Goal: Task Accomplishment & Management: Complete application form

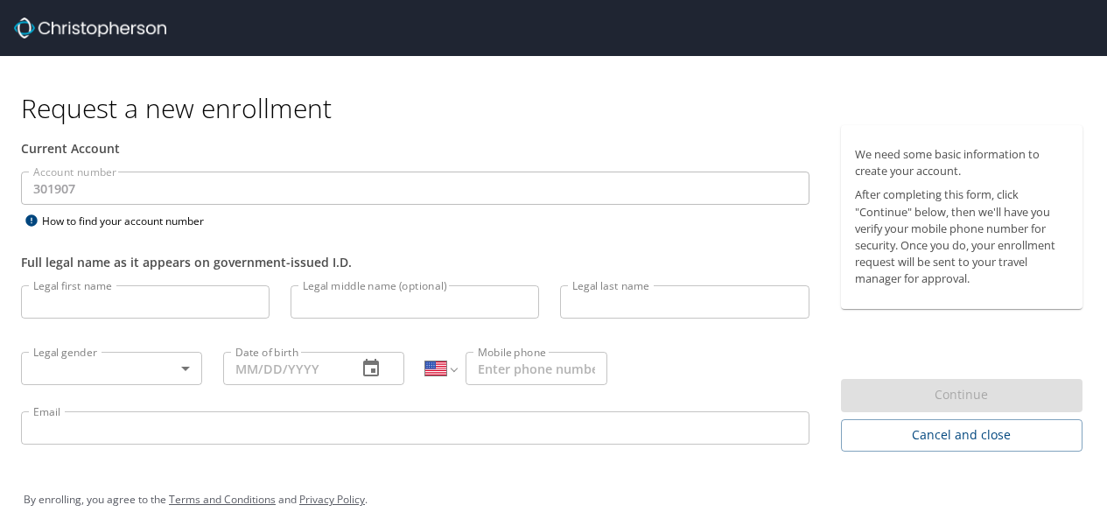
select select "US"
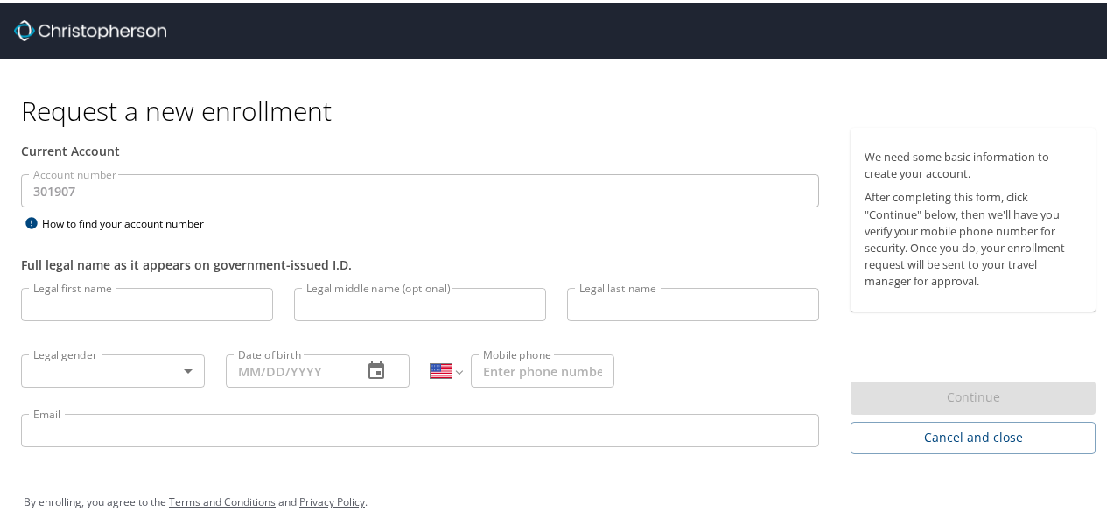
click at [218, 305] on input "Legal first name" at bounding box center [147, 301] width 252 height 33
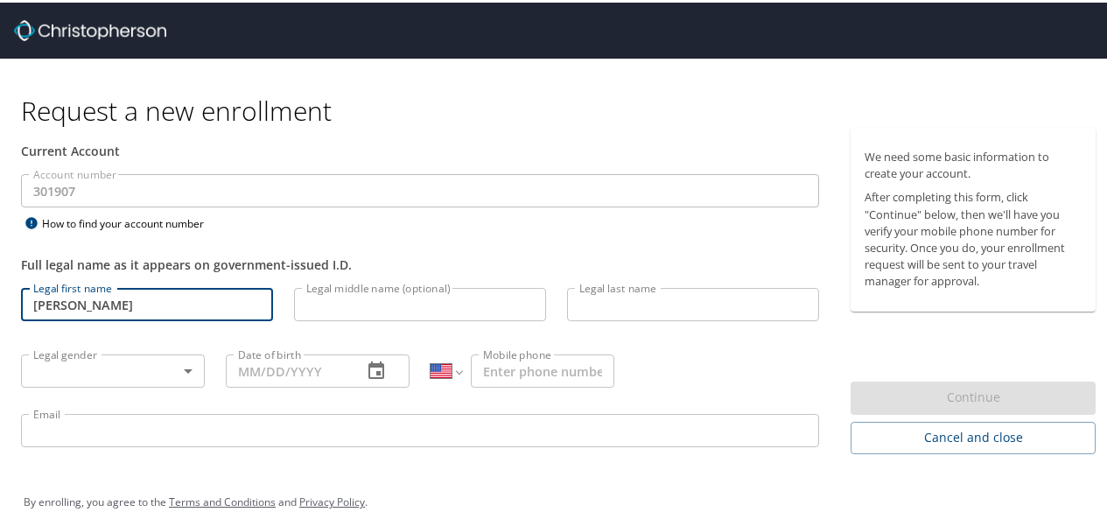
type input "[PERSON_NAME]"
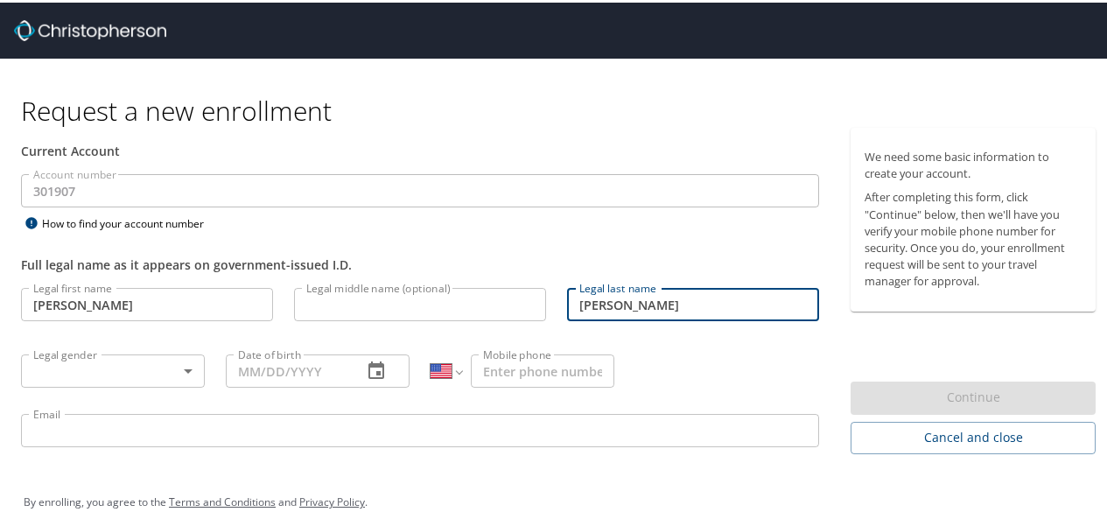
type input "[PERSON_NAME]"
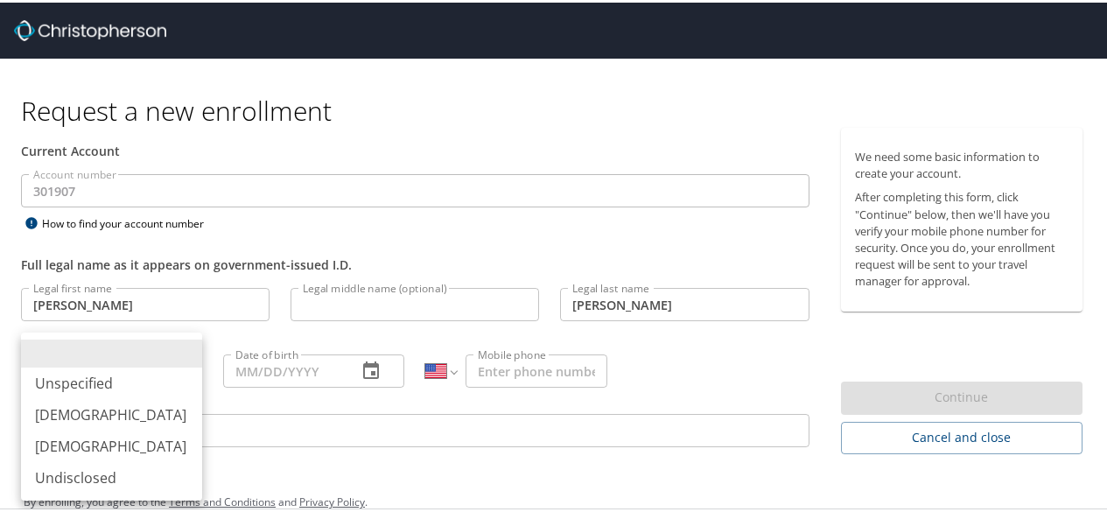
click at [187, 365] on body "Request a new enrollment Current Account Account number 301907 Account number H…" at bounding box center [560, 256] width 1120 height 512
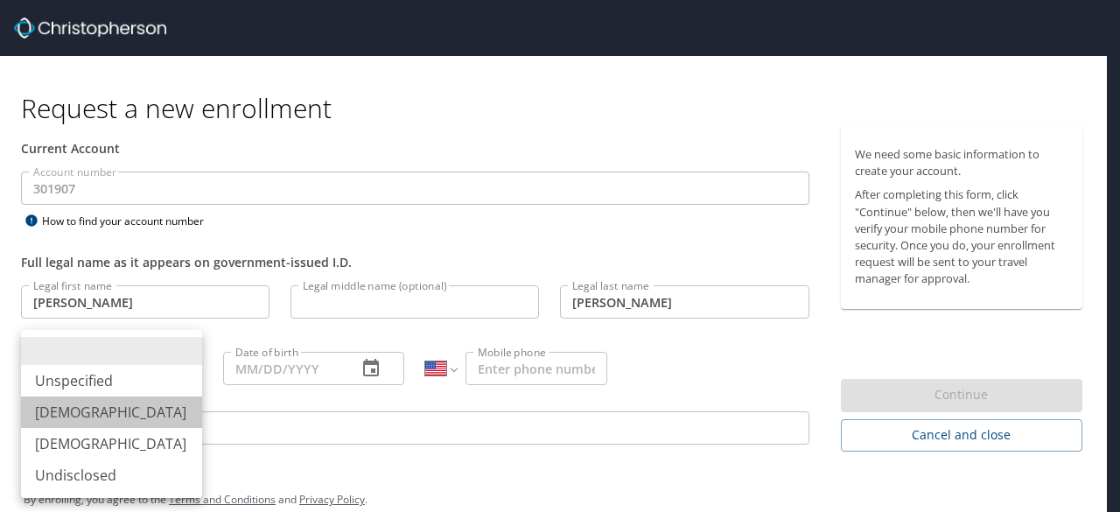
click at [155, 407] on li "[DEMOGRAPHIC_DATA]" at bounding box center [111, 413] width 181 height 32
type input "[DEMOGRAPHIC_DATA]"
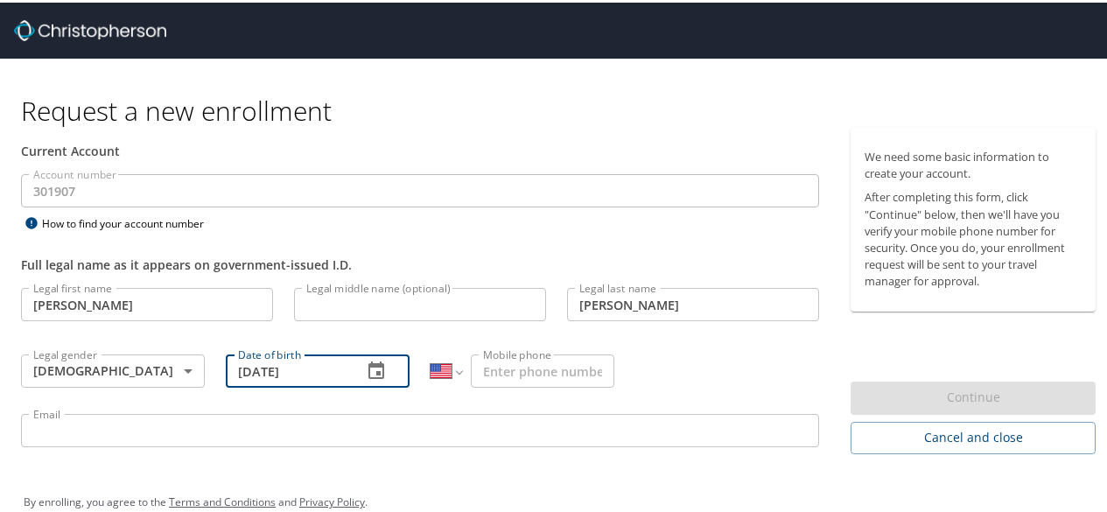
type input "[DATE]"
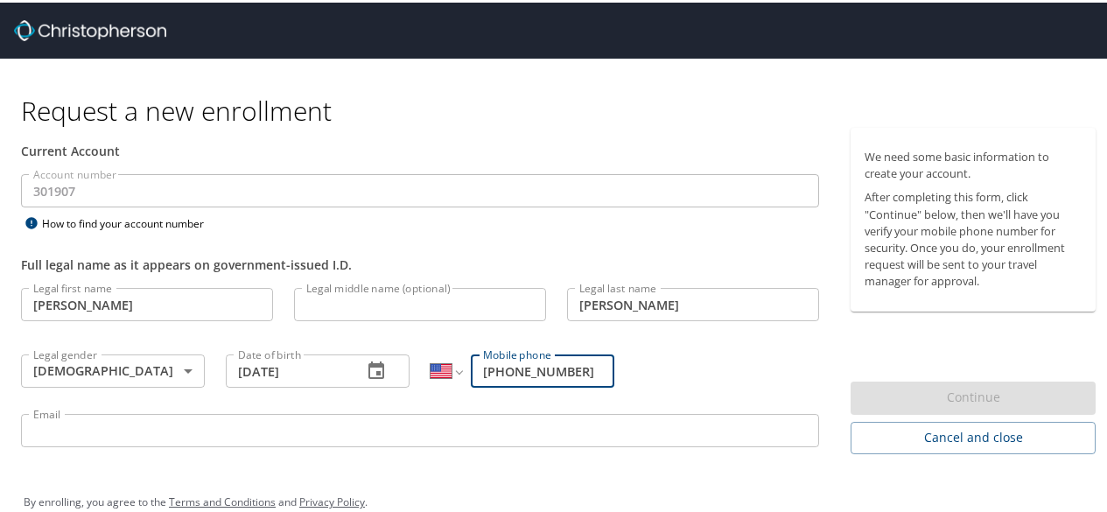
type input "[PHONE_NUMBER]"
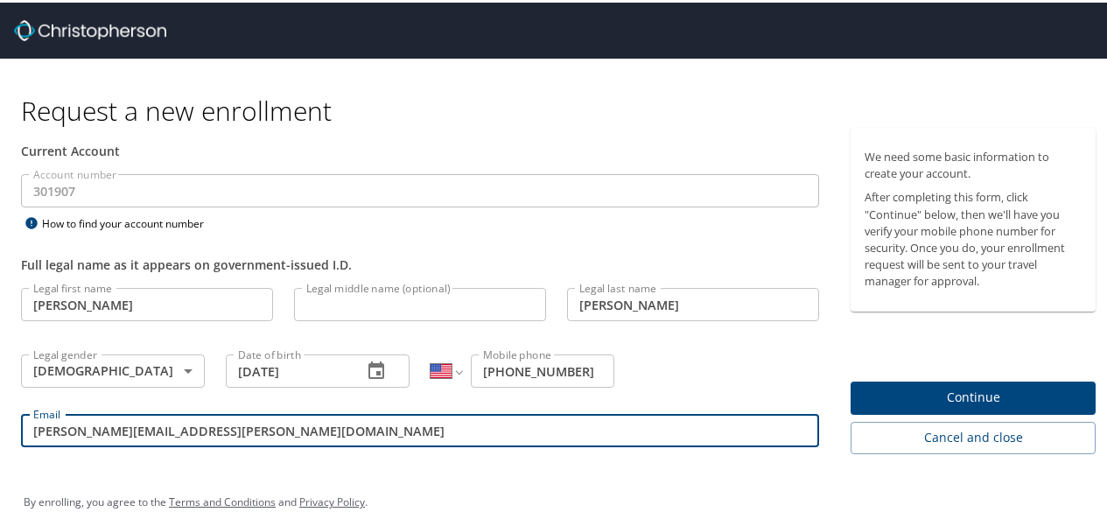
type input "[PERSON_NAME][EMAIL_ADDRESS][PERSON_NAME][DOMAIN_NAME]"
click at [974, 396] on span "Continue" at bounding box center [973, 395] width 217 height 22
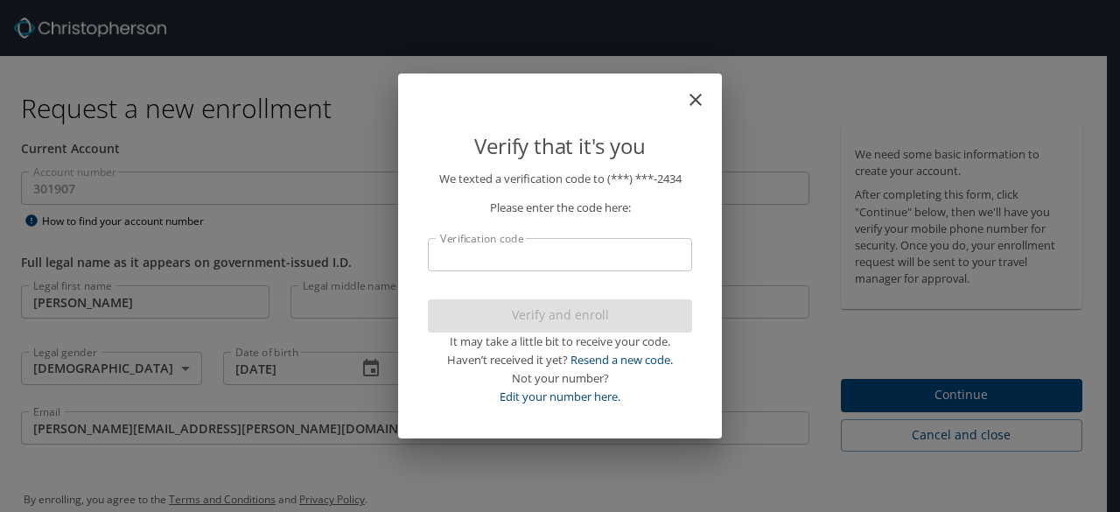
click at [608, 259] on input "Verification code" at bounding box center [560, 254] width 264 height 33
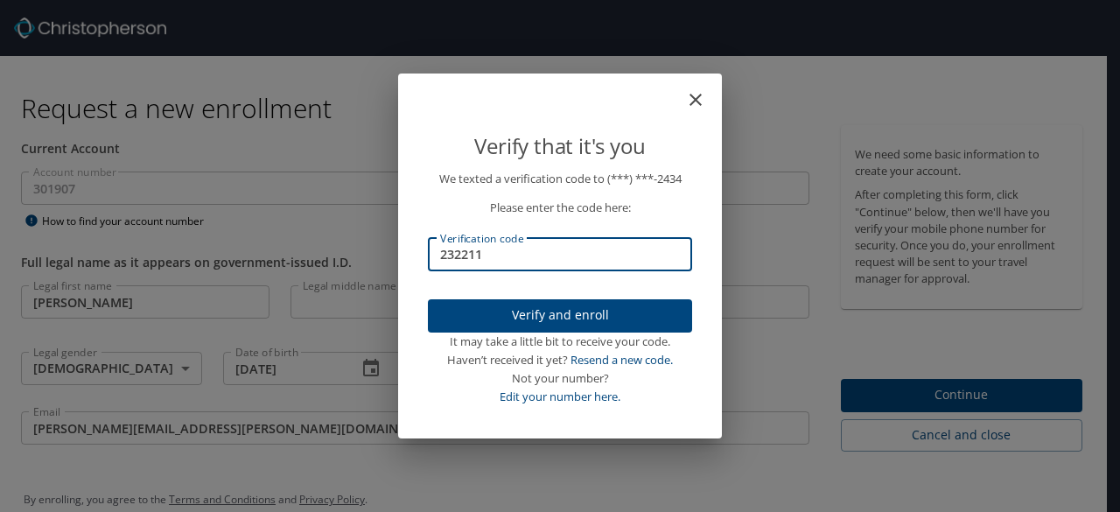
type input "232211"
click at [579, 317] on span "Verify and enroll" at bounding box center [560, 316] width 236 height 22
